Goal: Transaction & Acquisition: Purchase product/service

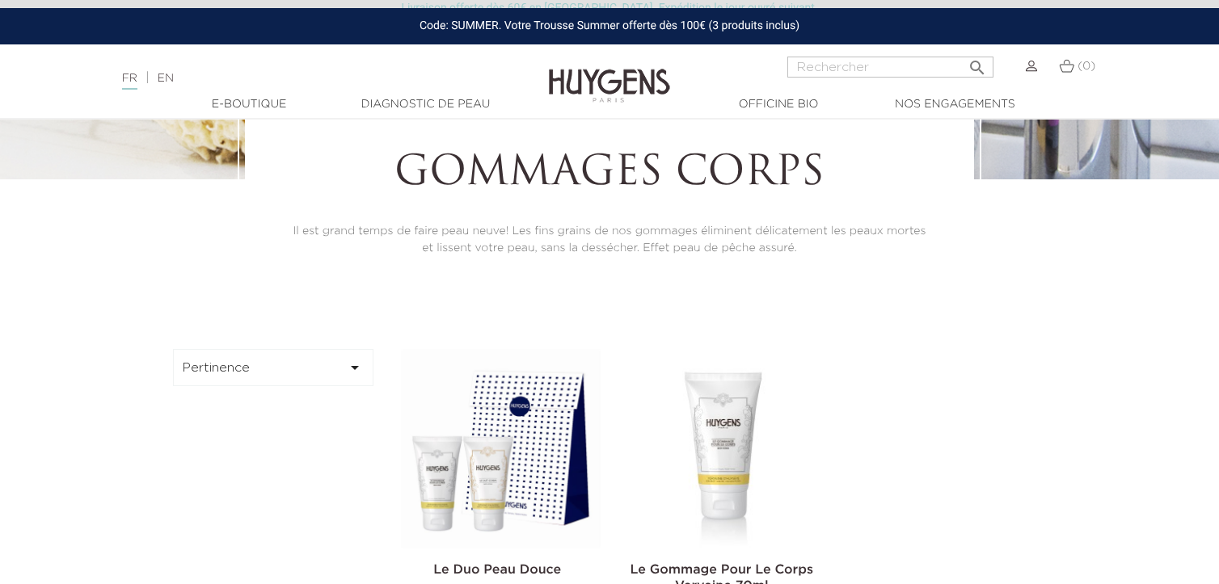
scroll to position [258, 0]
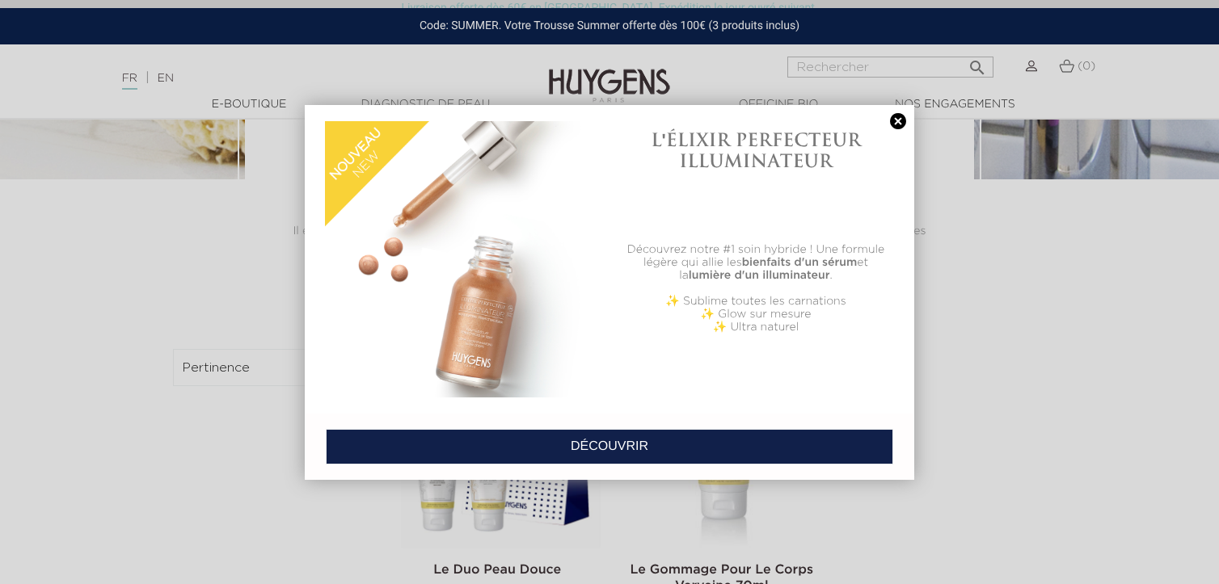
click at [896, 120] on link at bounding box center [898, 121] width 23 height 17
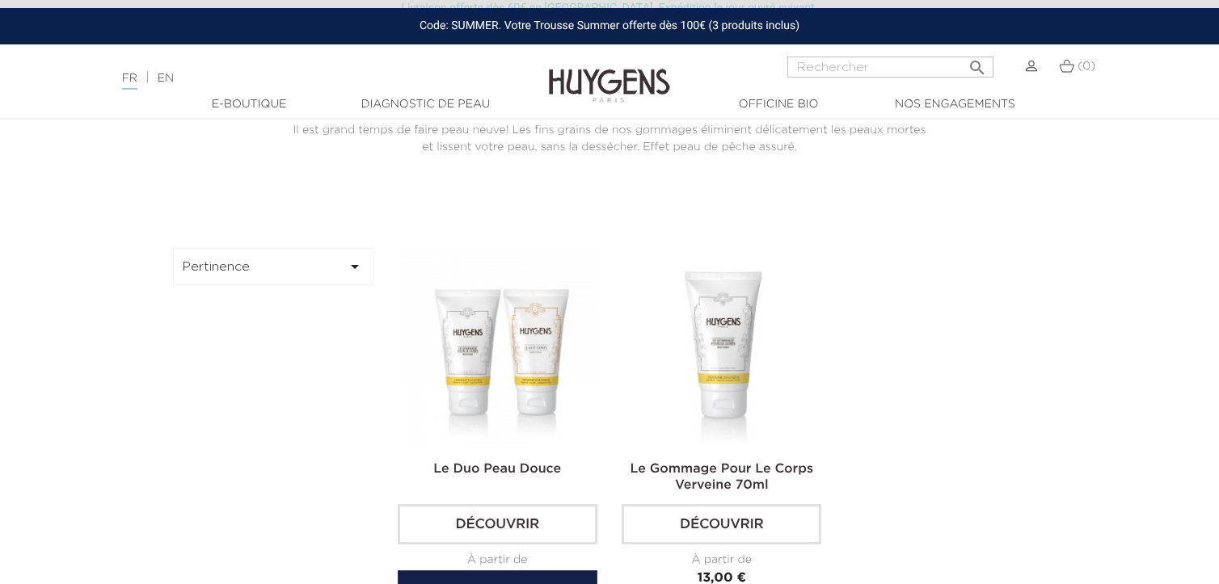
scroll to position [358, 0]
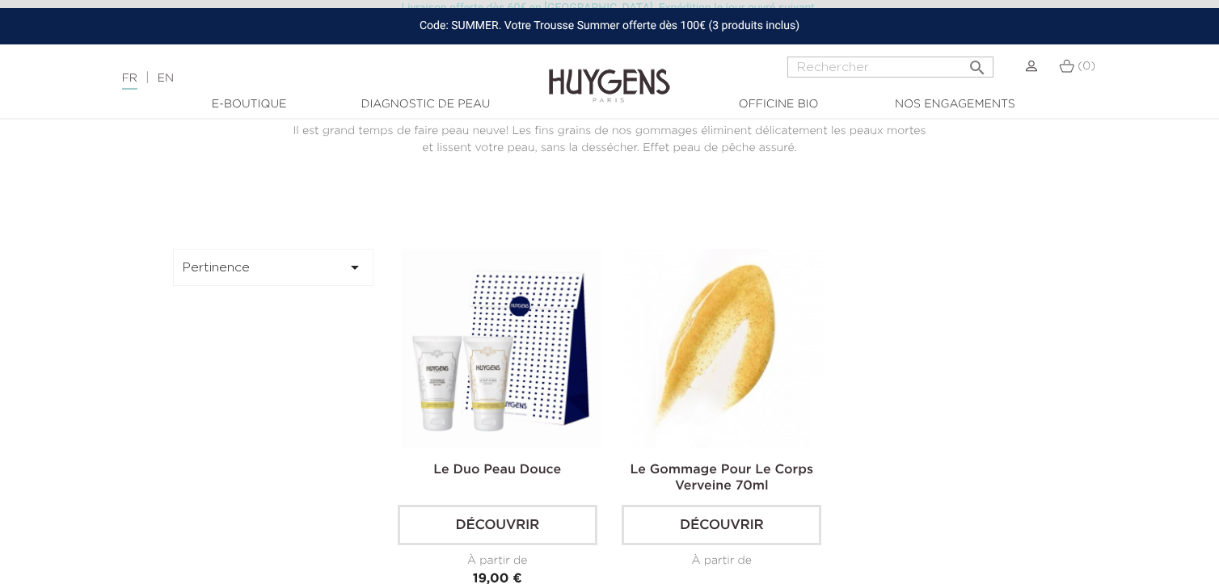
click at [733, 465] on link "Le Gommage Pour Le Corps Verveine 70ml" at bounding box center [721, 478] width 183 height 29
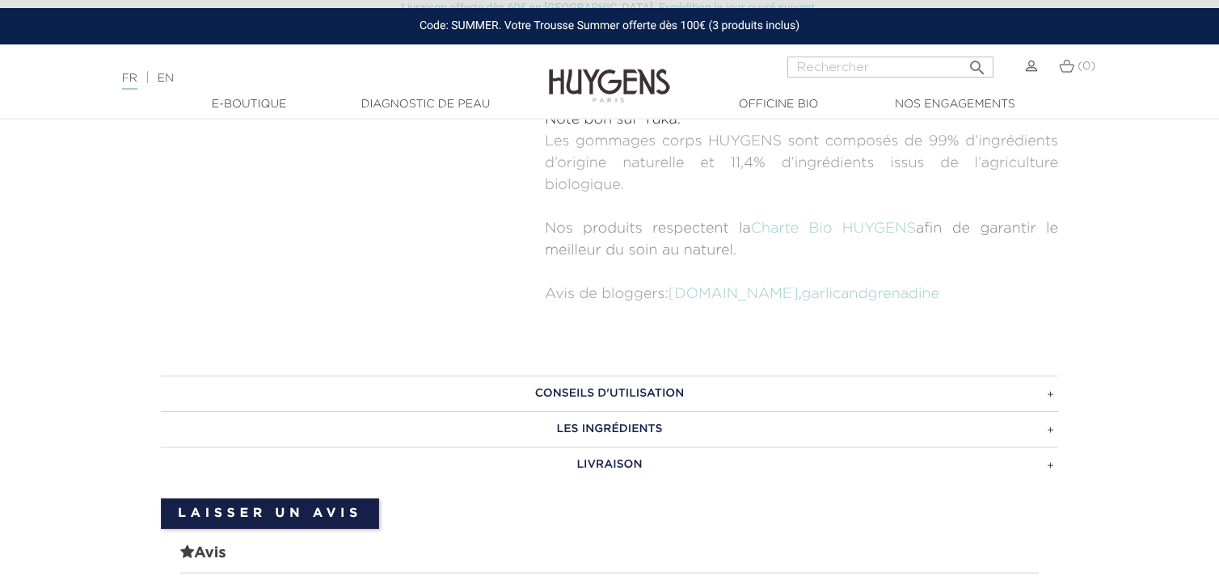
scroll to position [866, 0]
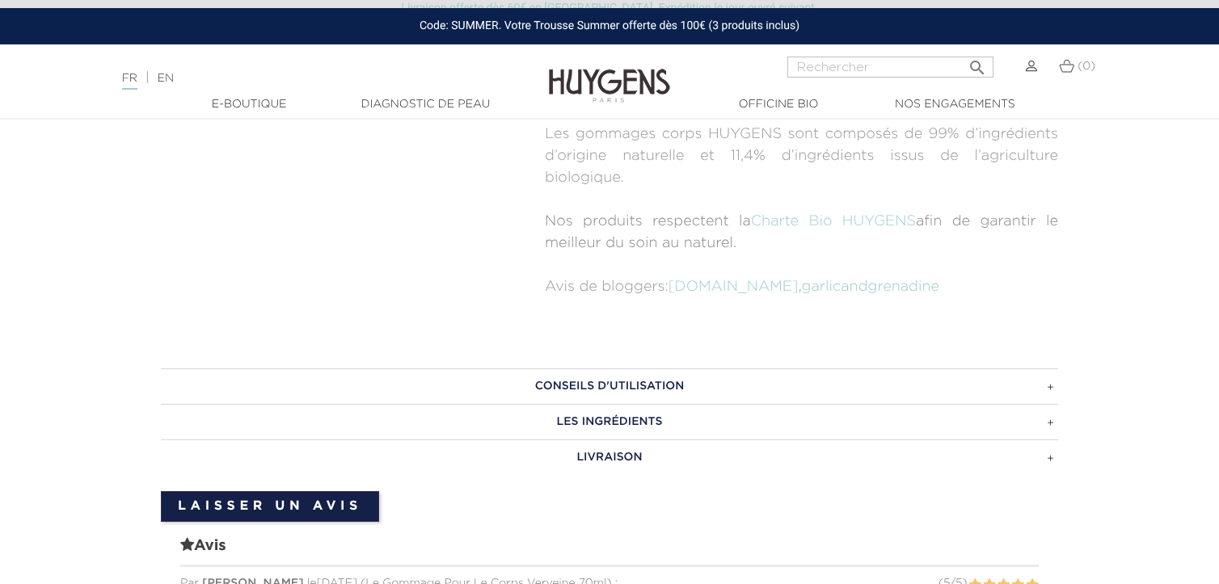
click at [1050, 418] on h3 "LES INGRÉDIENTS" at bounding box center [609, 422] width 897 height 36
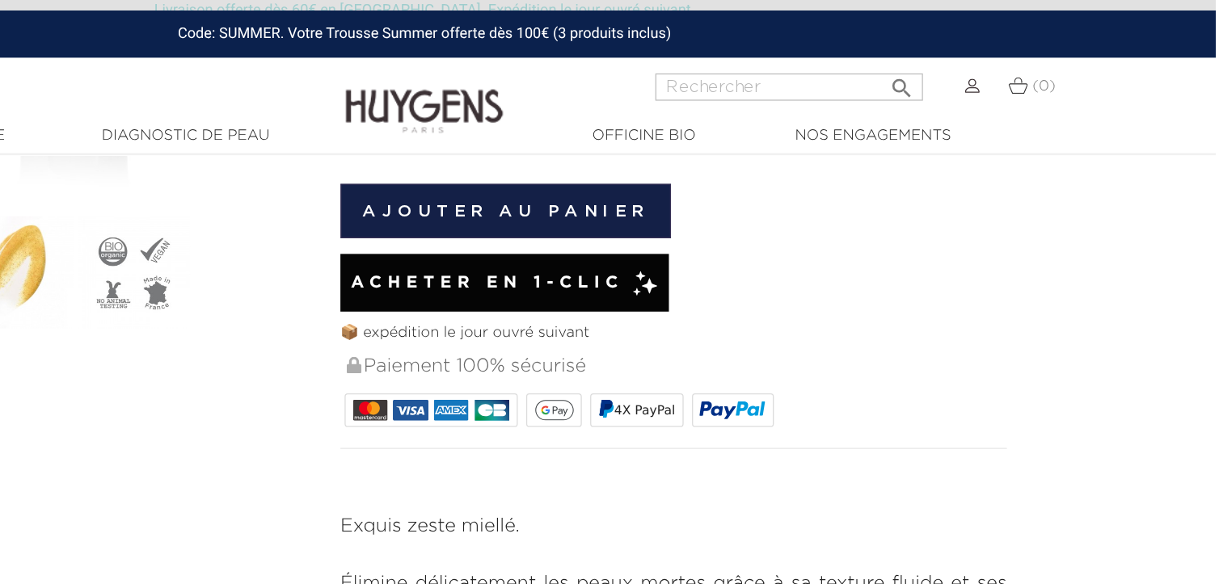
scroll to position [361, 0]
